Goal: Use online tool/utility: Utilize a website feature to perform a specific function

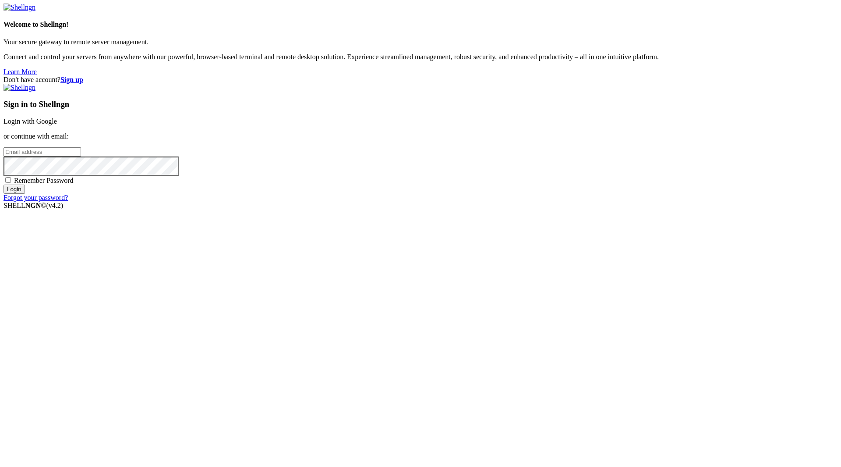
click at [57, 125] on link "Login with Google" at bounding box center [30, 120] width 53 height 7
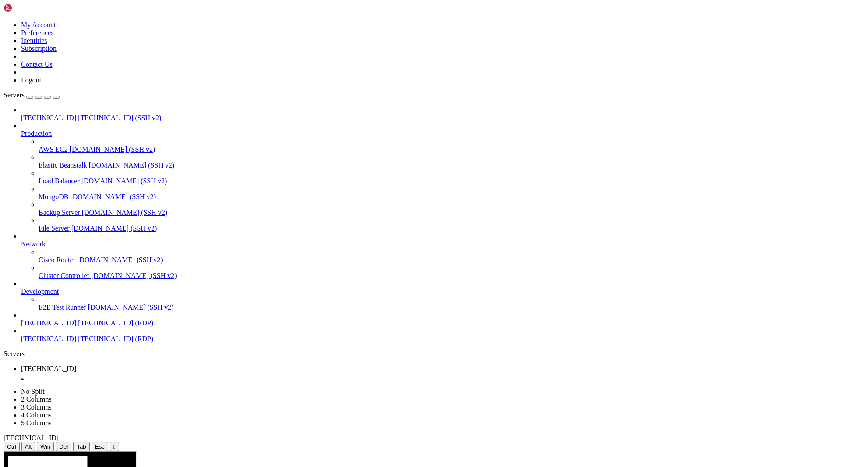
click at [21, 335] on icon at bounding box center [21, 335] width 0 height 0
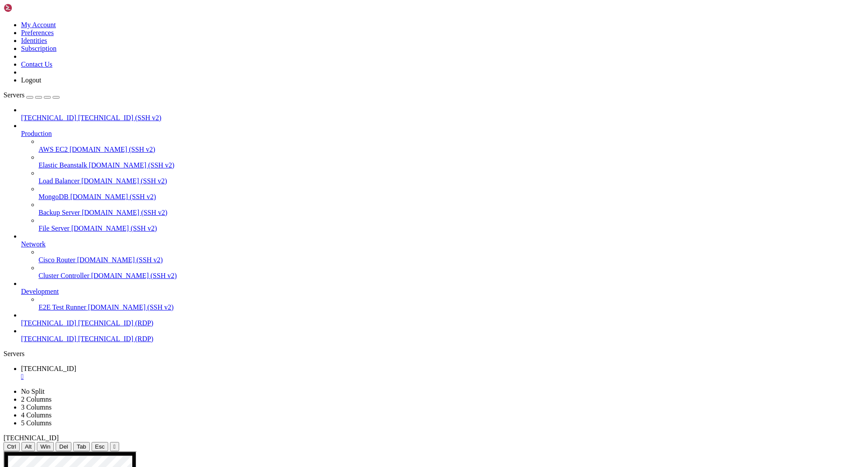
drag, startPoint x: 161, startPoint y: 849, endPoint x: 91, endPoint y: 609, distance: 249.9
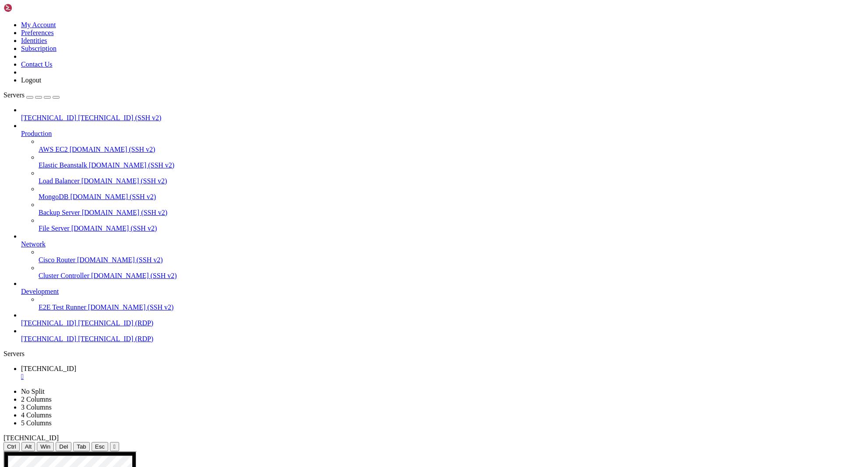
drag, startPoint x: 619, startPoint y: 508, endPoint x: 457, endPoint y: 736, distance: 279.1
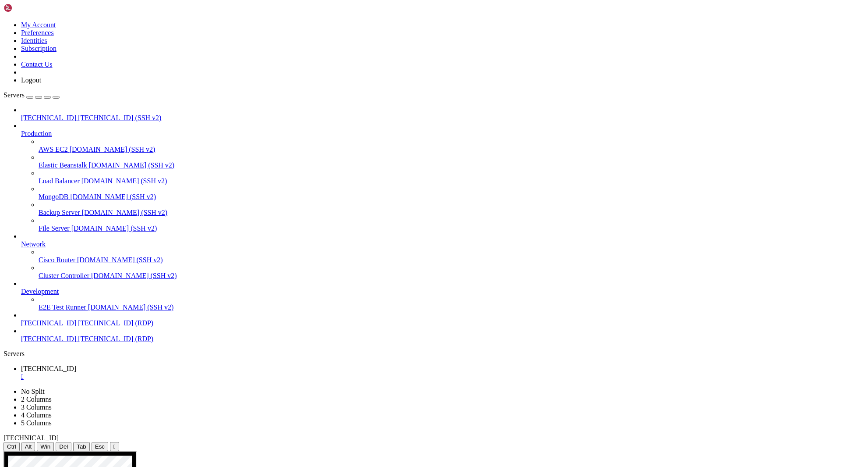
drag, startPoint x: 257, startPoint y: 753, endPoint x: 269, endPoint y: 755, distance: 12.5
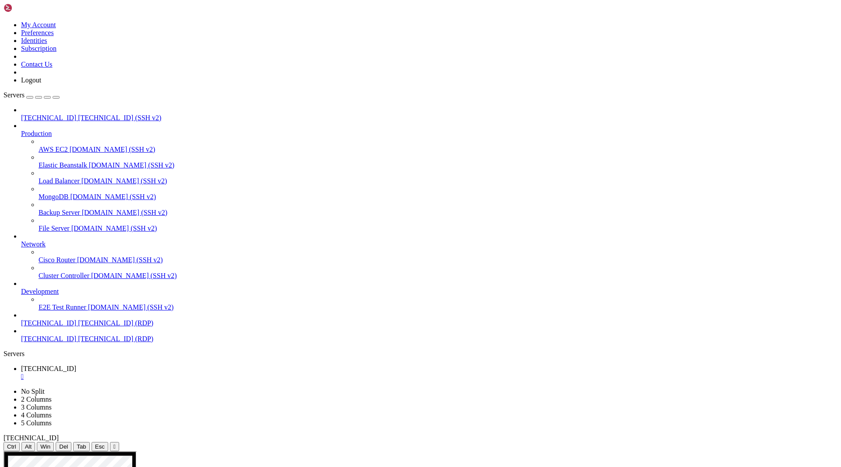
drag, startPoint x: 216, startPoint y: 583, endPoint x: 88, endPoint y: 519, distance: 143.1
click at [165, 373] on div "" at bounding box center [429, 377] width 817 height 8
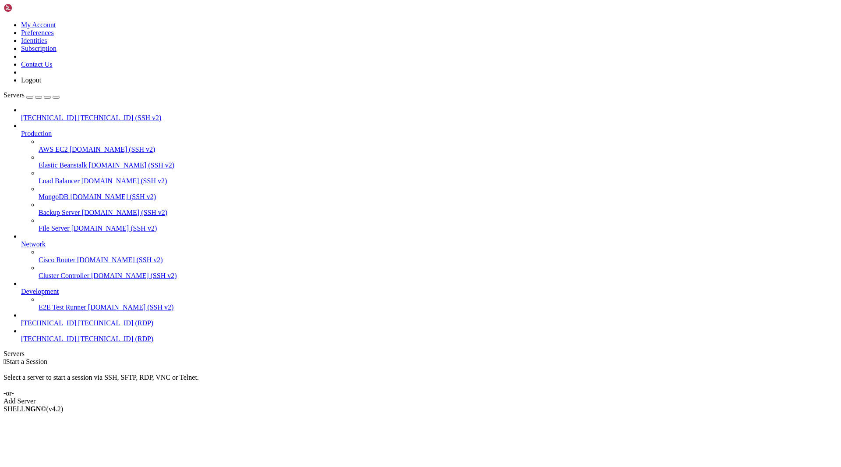
click at [80, 343] on link "[TECHNICAL_ID] [TECHNICAL_ID] (RDP)" at bounding box center [429, 339] width 817 height 8
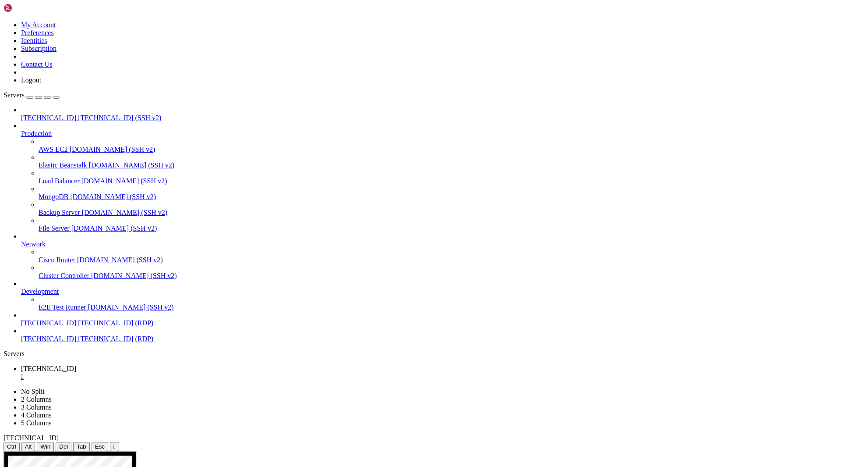
drag, startPoint x: 328, startPoint y: 651, endPoint x: 283, endPoint y: 638, distance: 46.9
drag, startPoint x: 167, startPoint y: 458, endPoint x: 104, endPoint y: 453, distance: 63.3
drag, startPoint x: 280, startPoint y: 16, endPoint x: 196, endPoint y: 19, distance: 84.2
click at [196, 365] on link "[TECHNICAL_ID] " at bounding box center [461, 373] width 817 height 16
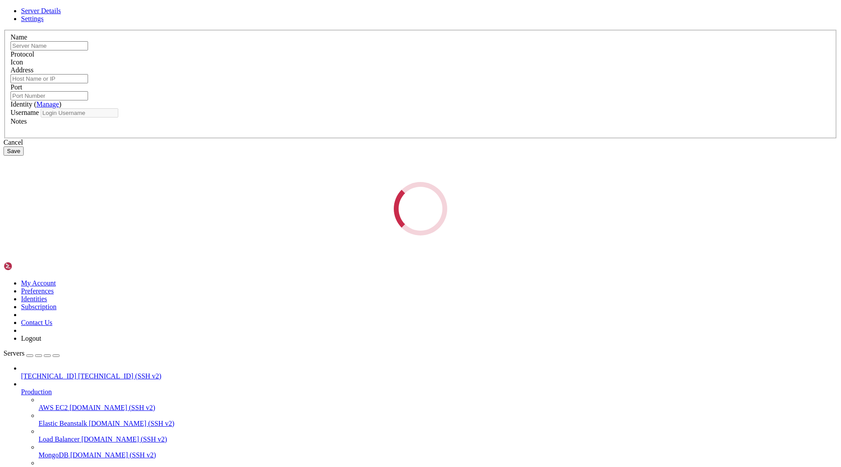
type input "[TECHNICAL_ID]"
type input "3389"
type input "pork40579"
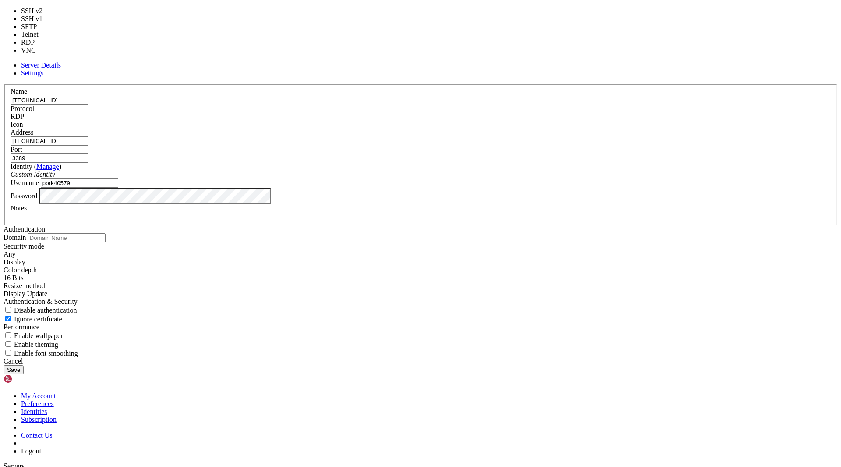
click at [24, 120] on span "RDP" at bounding box center [18, 116] width 14 height 7
click at [470, 121] on div "RDP" at bounding box center [421, 117] width 820 height 8
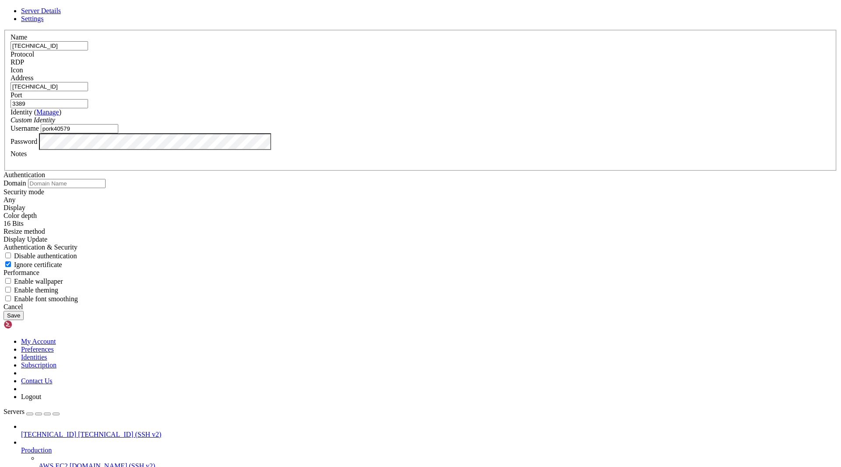
click at [88, 50] on input "[TECHNICAL_ID]" at bounding box center [50, 45] width 78 height 9
click at [473, 311] on div "Cancel" at bounding box center [421, 307] width 834 height 8
